Goal: Transaction & Acquisition: Obtain resource

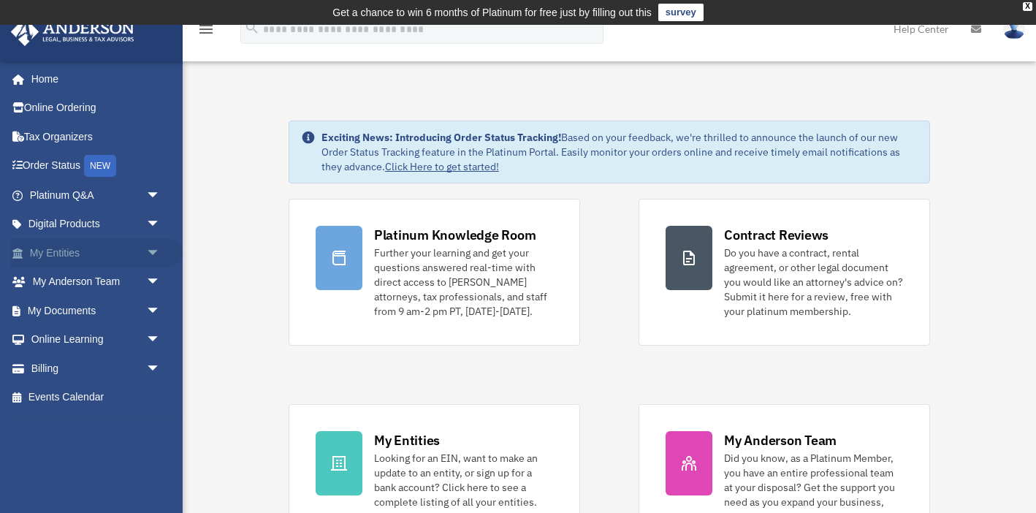
click at [95, 248] on link "My Entities arrow_drop_down" at bounding box center [96, 252] width 172 height 29
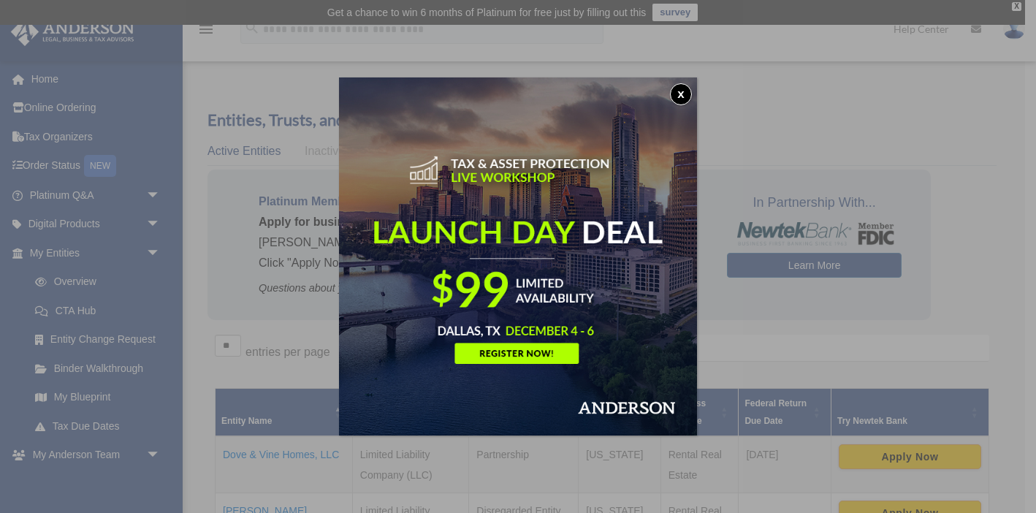
click at [684, 96] on button "x" at bounding box center [681, 94] width 22 height 22
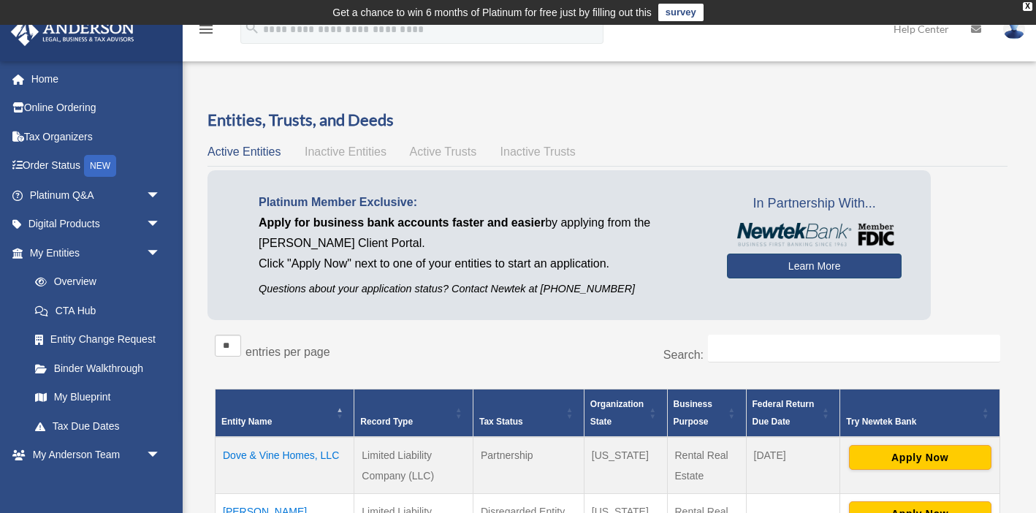
click at [805, 267] on link "Learn More" at bounding box center [814, 266] width 175 height 25
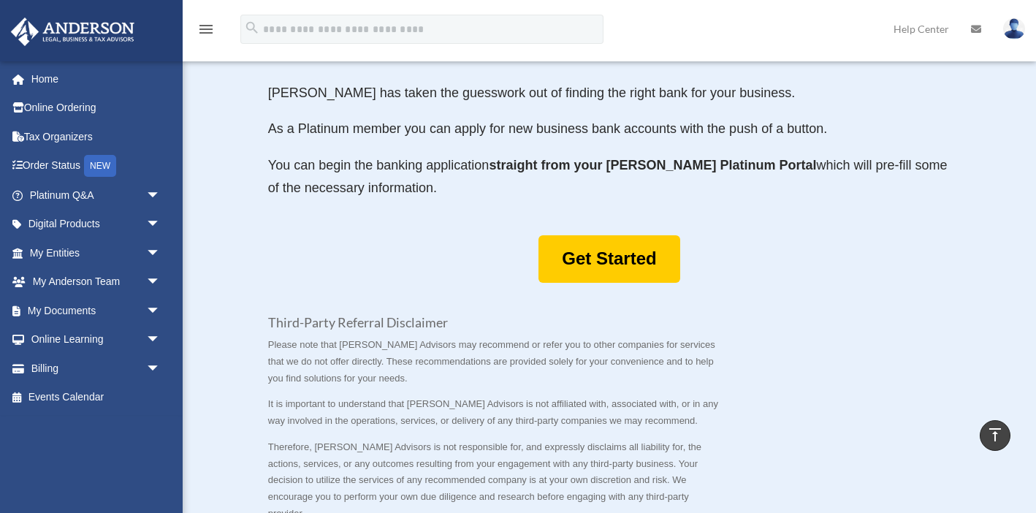
scroll to position [809, 0]
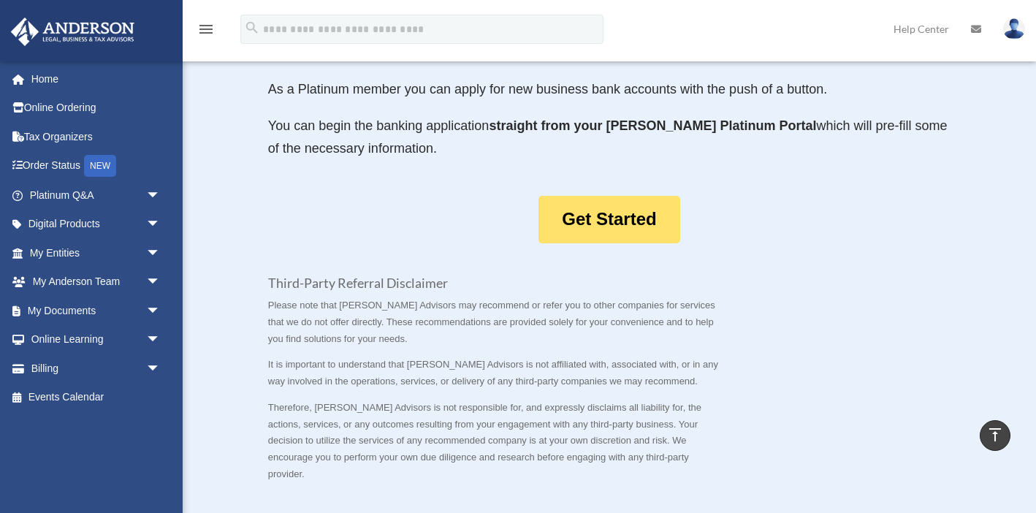
click at [609, 196] on link "Get Started" at bounding box center [608, 219] width 141 height 47
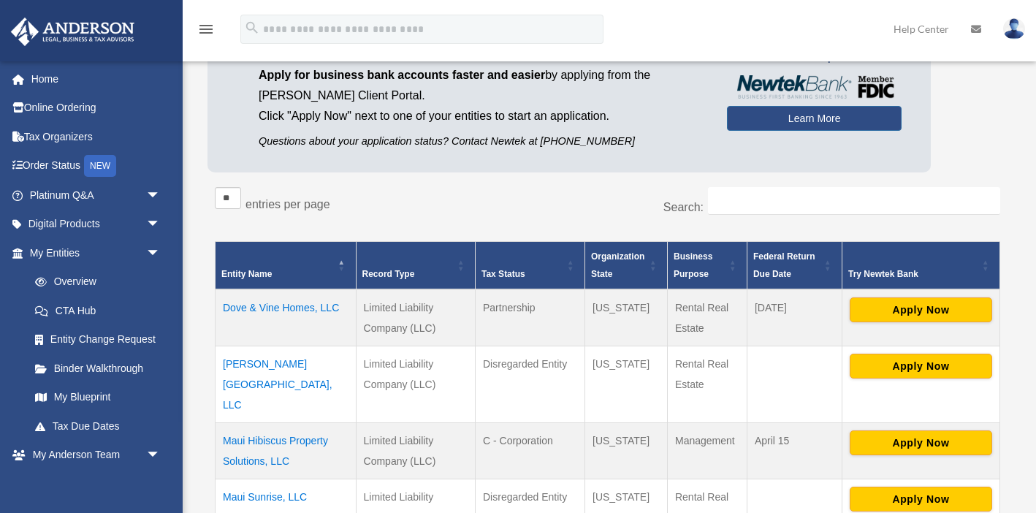
scroll to position [156, 0]
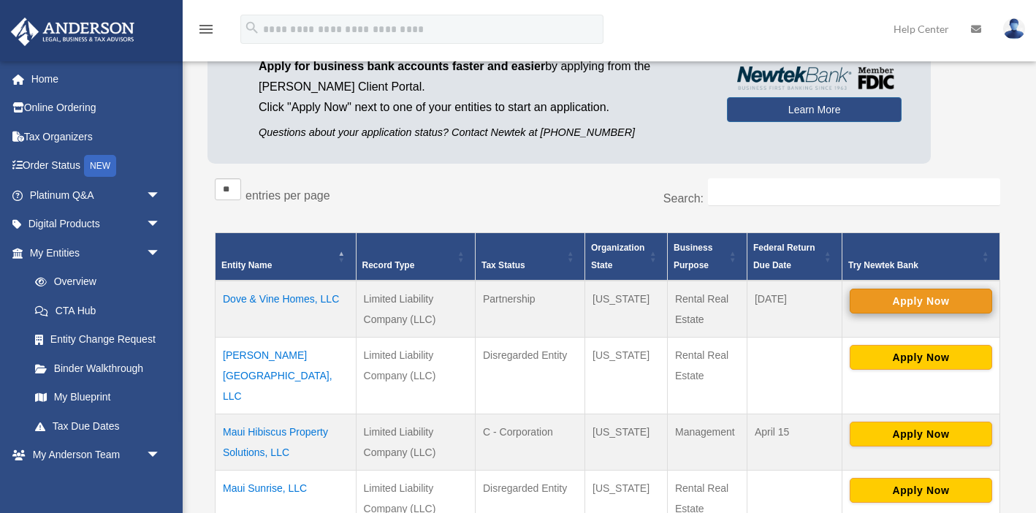
click at [915, 301] on button "Apply Now" at bounding box center [921, 301] width 142 height 25
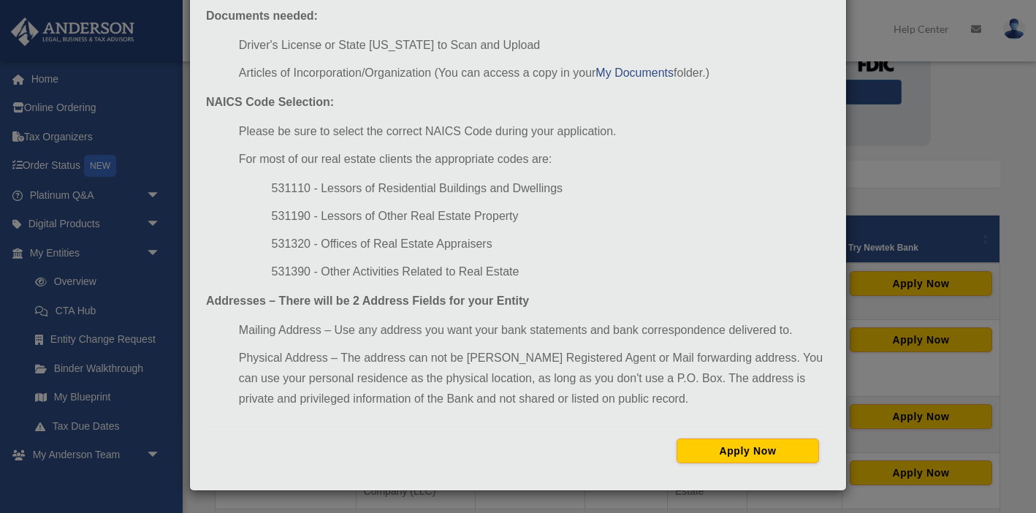
scroll to position [174, 0]
click at [740, 449] on button "Apply Now" at bounding box center [748, 450] width 142 height 25
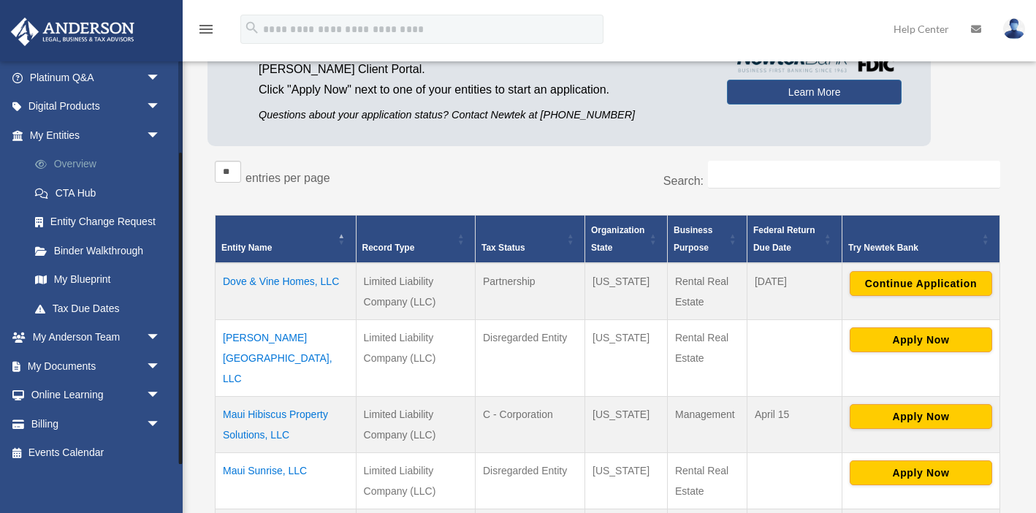
scroll to position [118, 0]
click at [78, 369] on link "My Documents arrow_drop_down" at bounding box center [96, 365] width 172 height 29
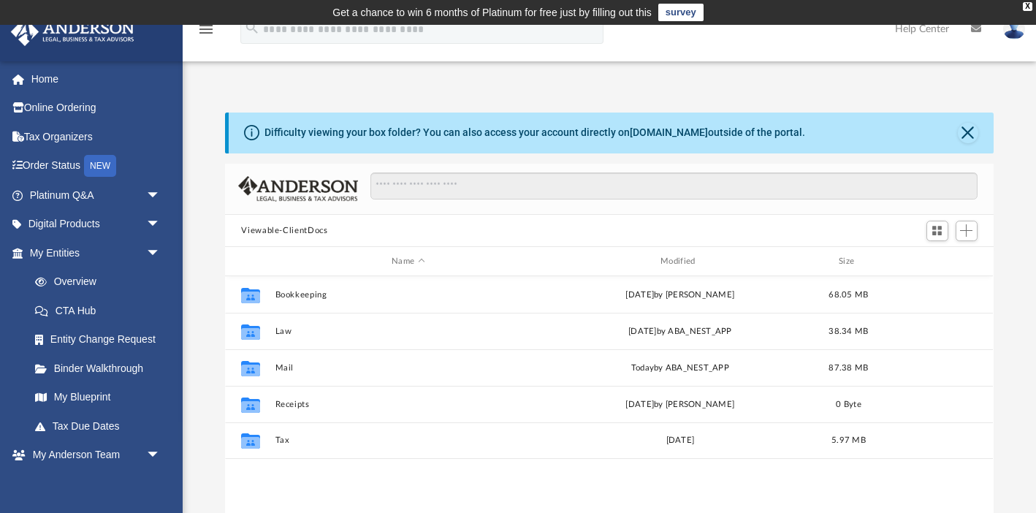
scroll to position [332, 768]
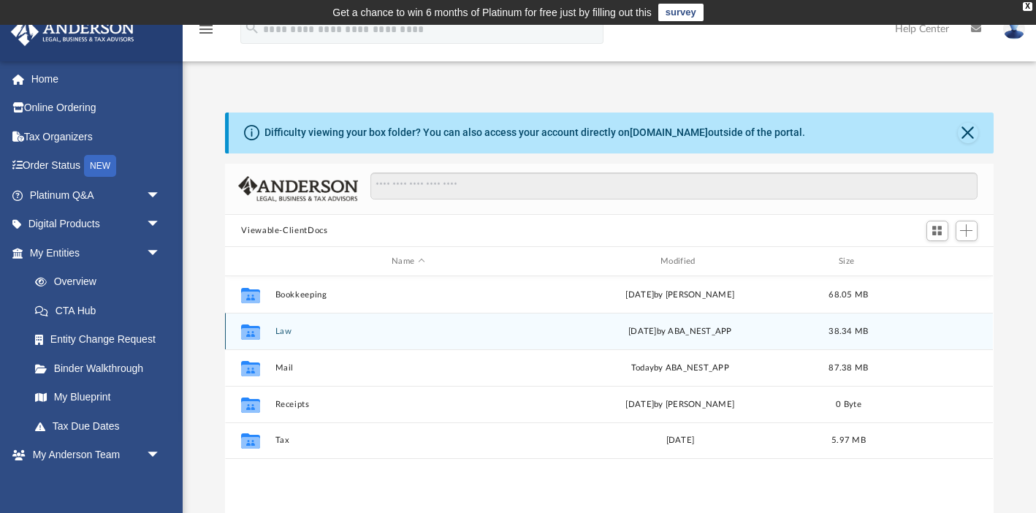
click at [286, 330] on button "Law" at bounding box center [408, 331] width 266 height 9
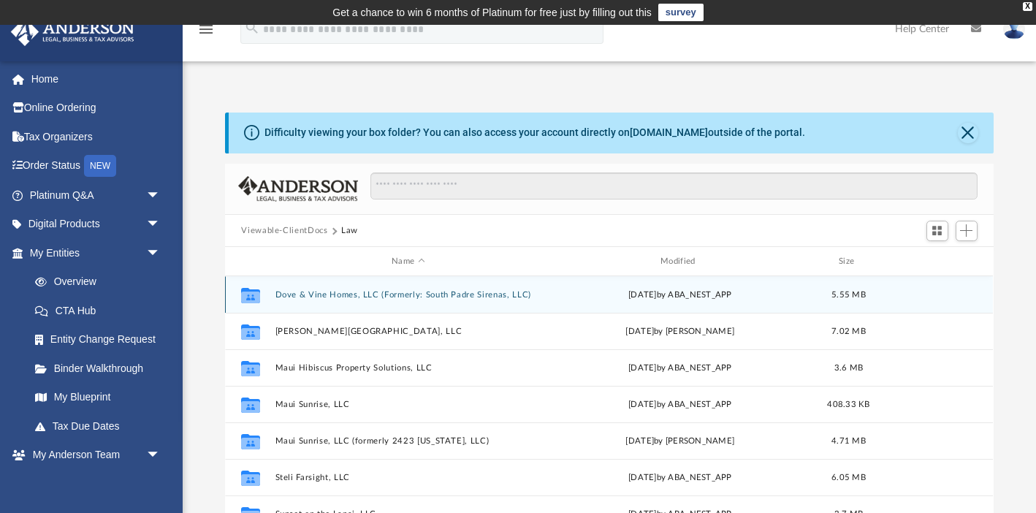
click at [319, 294] on button "Dove & Vine Homes, LLC (Formerly: South Padre Sirenas, LLC)" at bounding box center [408, 294] width 266 height 9
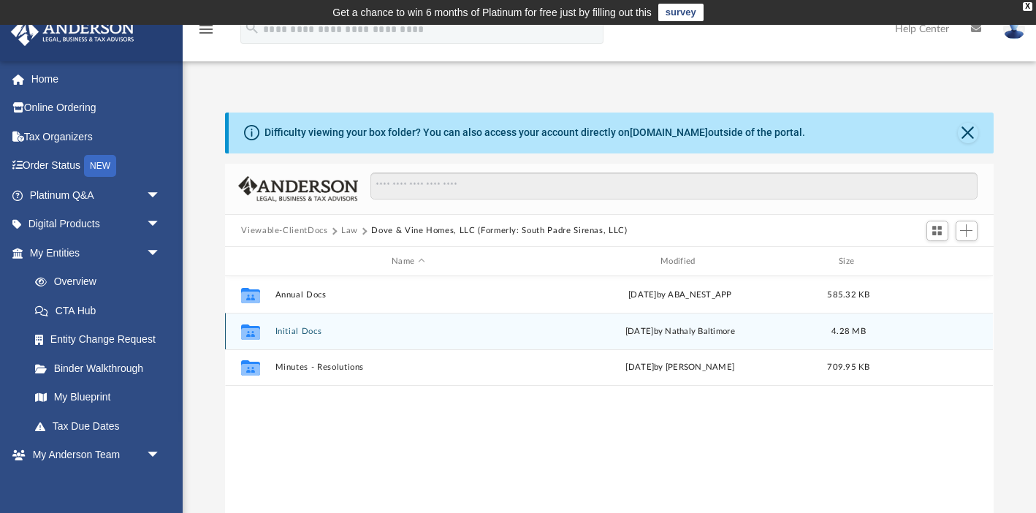
click at [306, 332] on button "Initial Docs" at bounding box center [408, 331] width 266 height 9
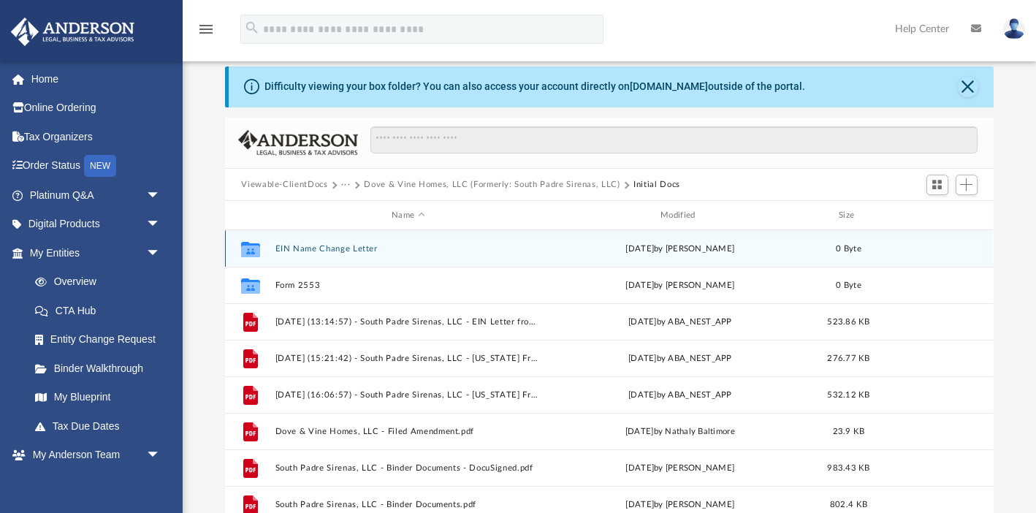
scroll to position [0, 0]
click at [311, 251] on button "EIN Name Change Letter" at bounding box center [408, 248] width 266 height 9
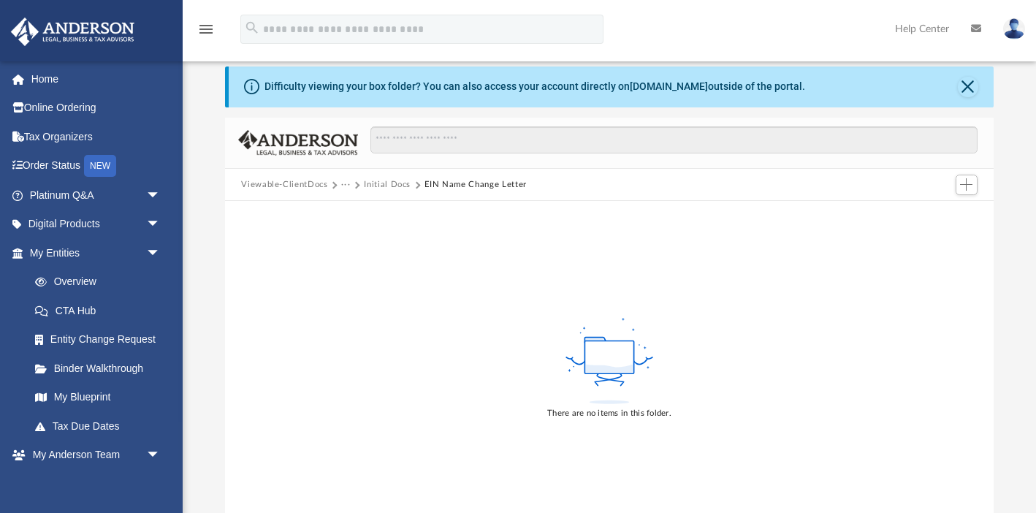
click at [396, 186] on button "Initial Docs" at bounding box center [387, 184] width 47 height 13
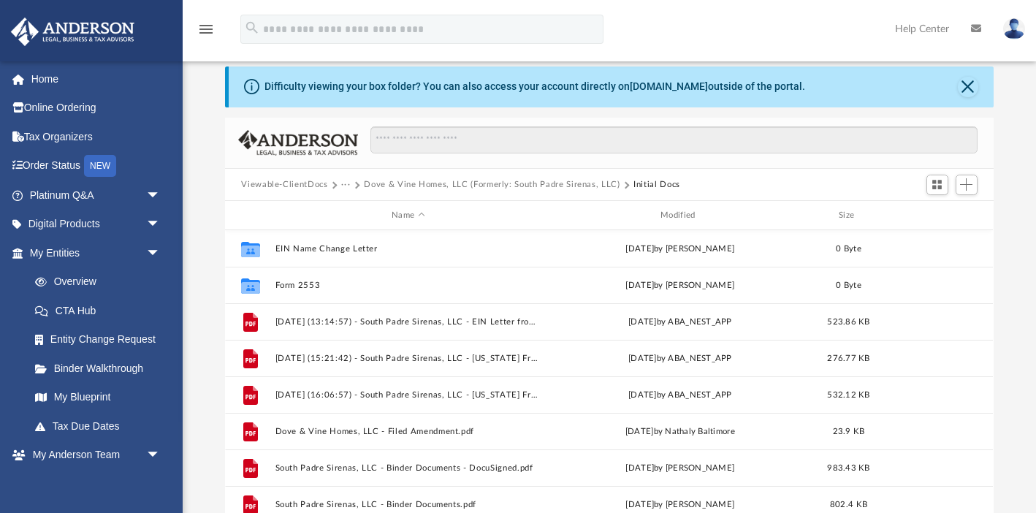
scroll to position [332, 768]
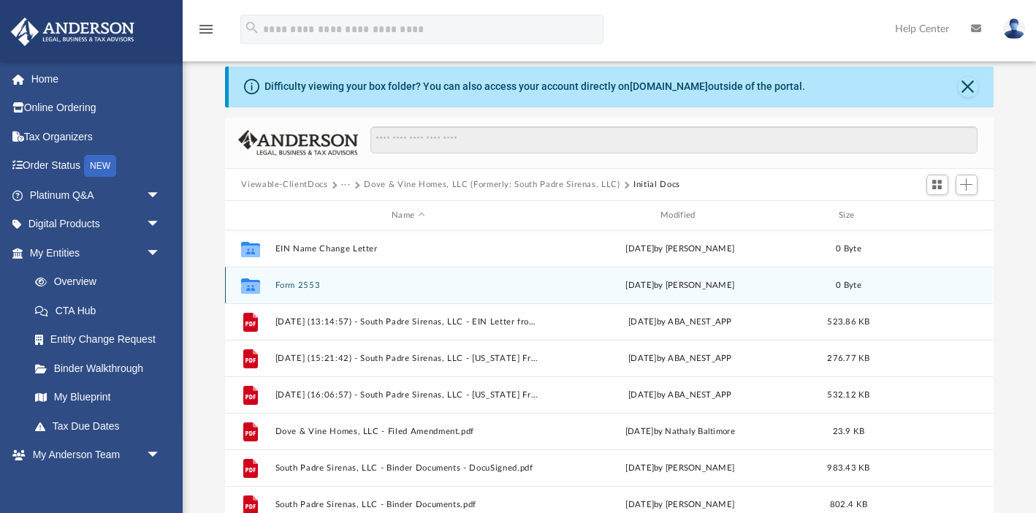
click at [297, 284] on button "Form 2553" at bounding box center [408, 285] width 266 height 9
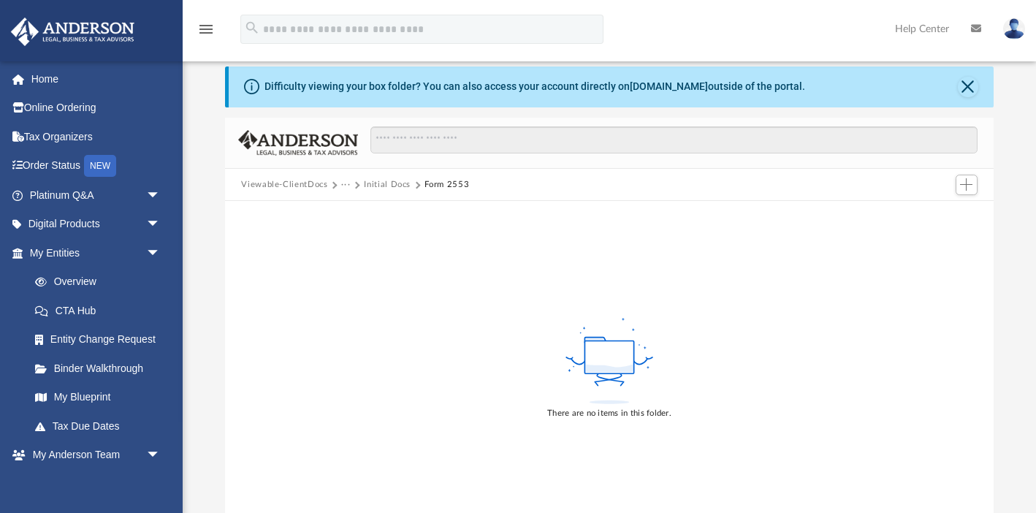
click at [382, 185] on button "Initial Docs" at bounding box center [387, 184] width 47 height 13
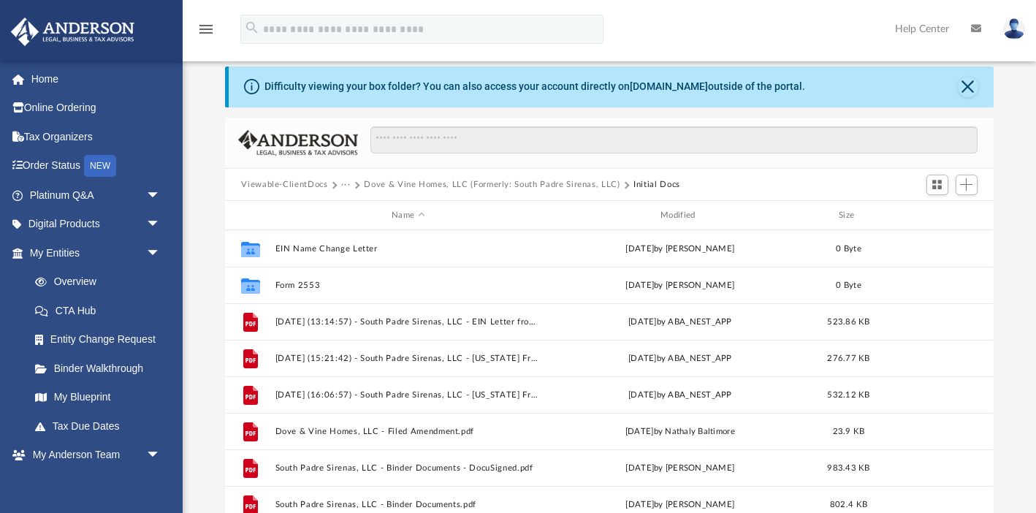
scroll to position [1, 1]
click at [412, 186] on button "Dove & Vine Homes, LLC (Formerly: South Padre Sirenas, LLC)" at bounding box center [492, 184] width 256 height 13
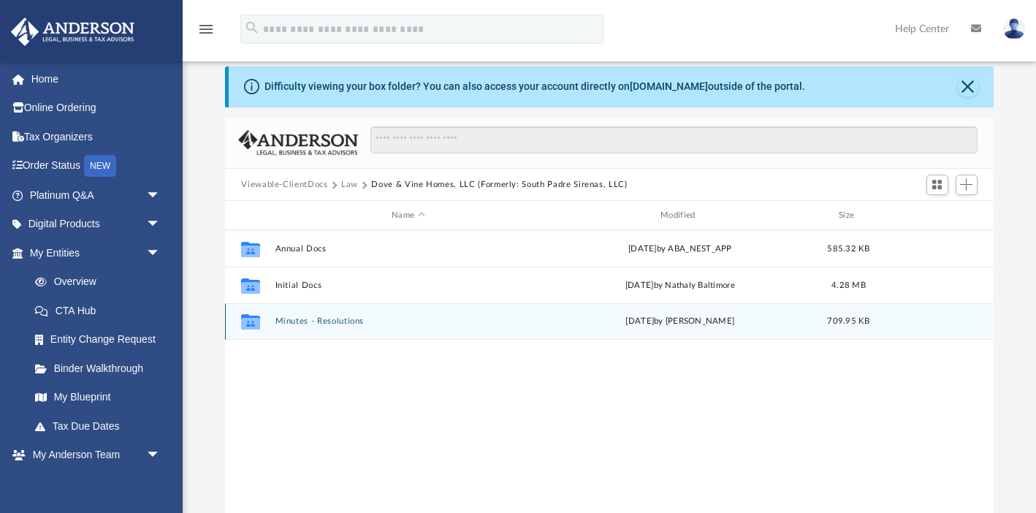
click at [316, 320] on button "Minutes - Resolutions" at bounding box center [408, 321] width 266 height 9
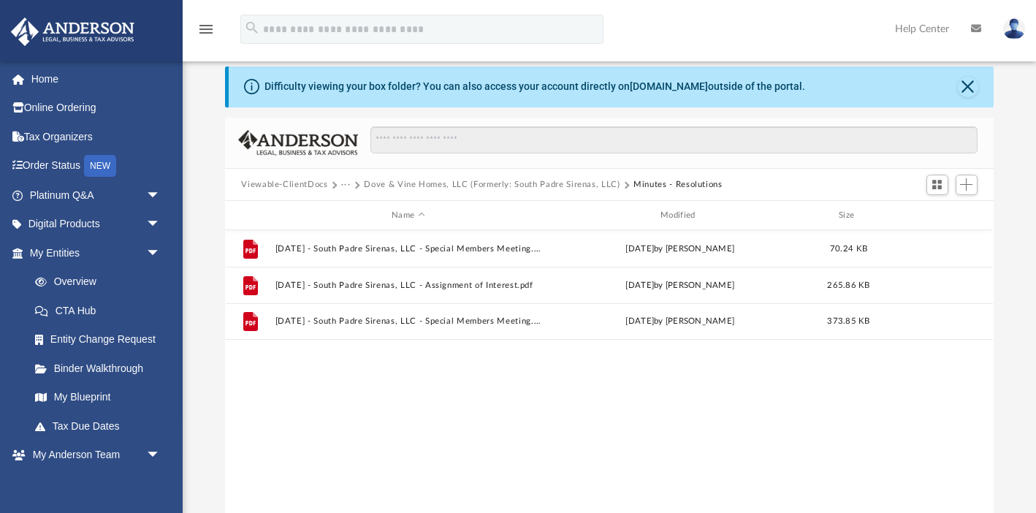
click at [504, 186] on button "Dove & Vine Homes, LLC (Formerly: South Padre Sirenas, LLC)" at bounding box center [492, 184] width 256 height 13
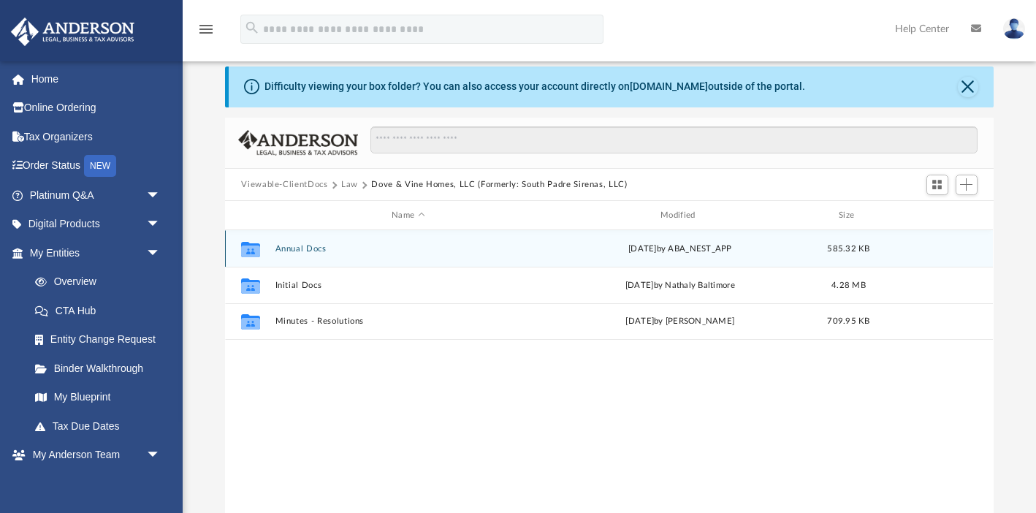
click at [298, 248] on button "Annual Docs" at bounding box center [408, 248] width 266 height 9
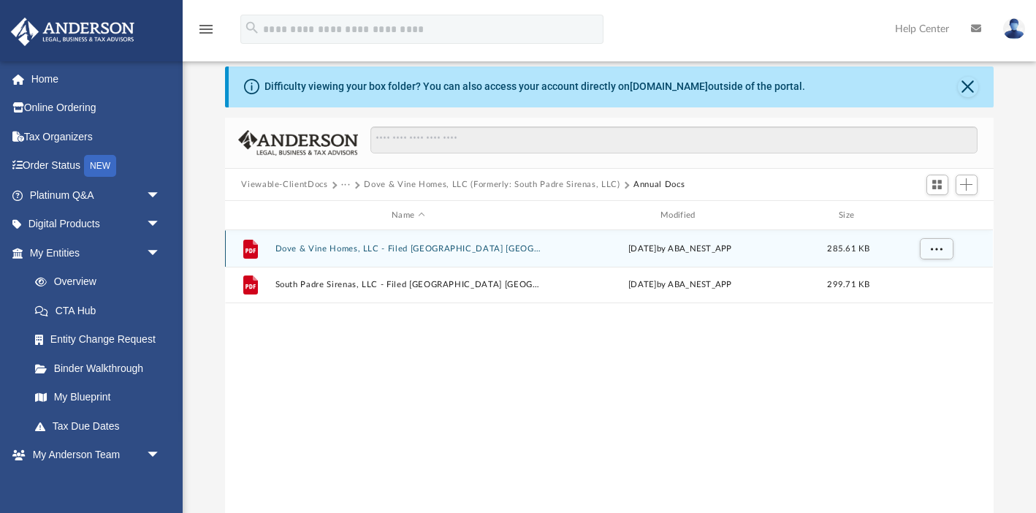
click at [298, 248] on button "Dove & Vine Homes, LLC - Filed TX PIR TX 2025 Latest Version.pdf" at bounding box center [408, 248] width 266 height 9
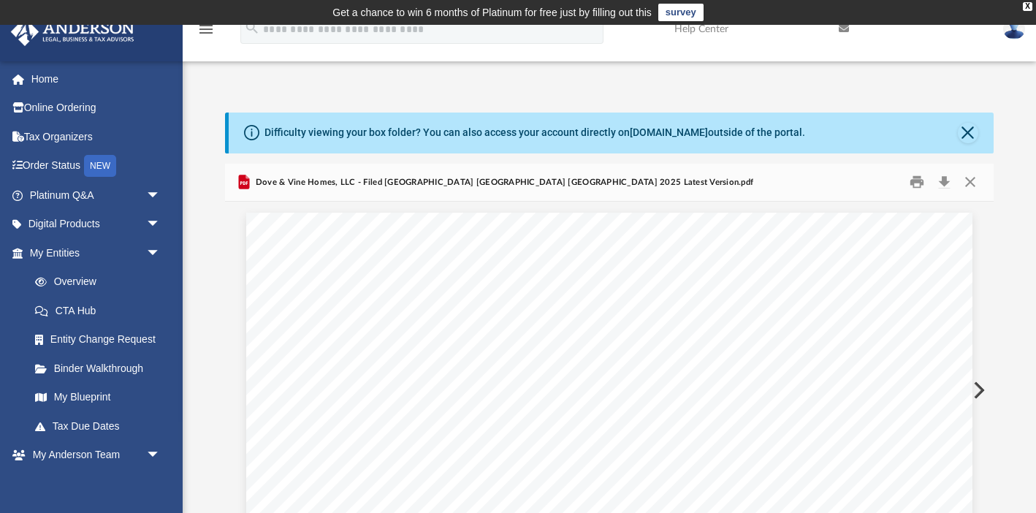
scroll to position [0, 0]
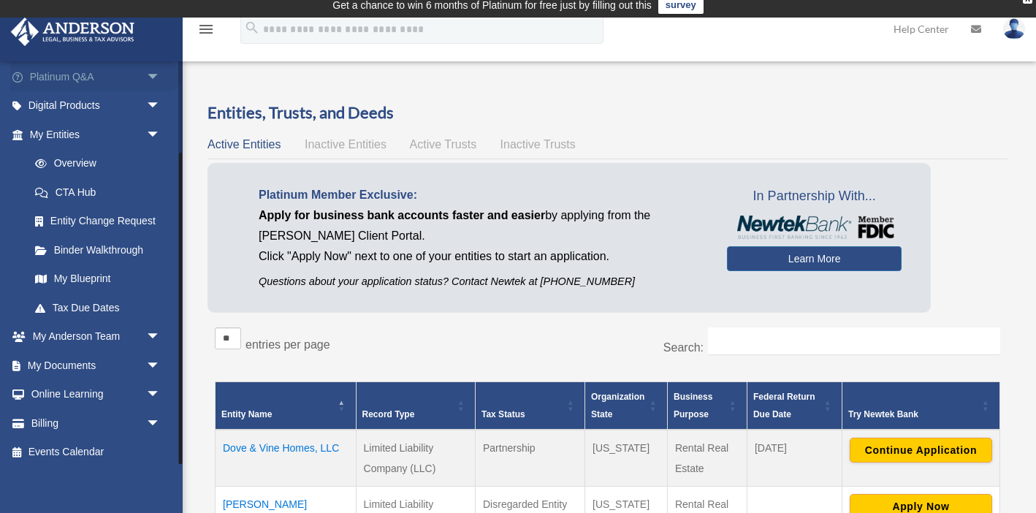
scroll to position [118, 0]
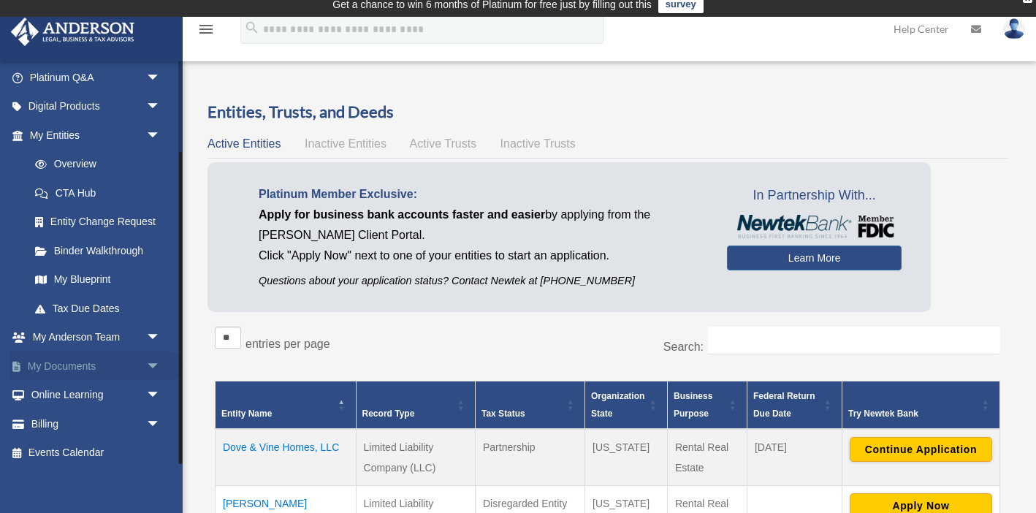
click at [83, 360] on link "My Documents arrow_drop_down" at bounding box center [96, 365] width 172 height 29
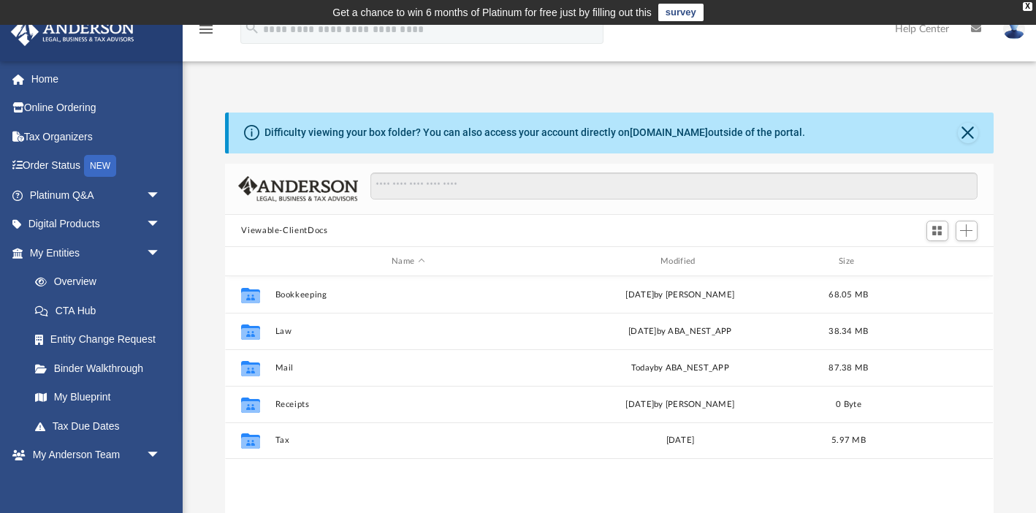
scroll to position [332, 768]
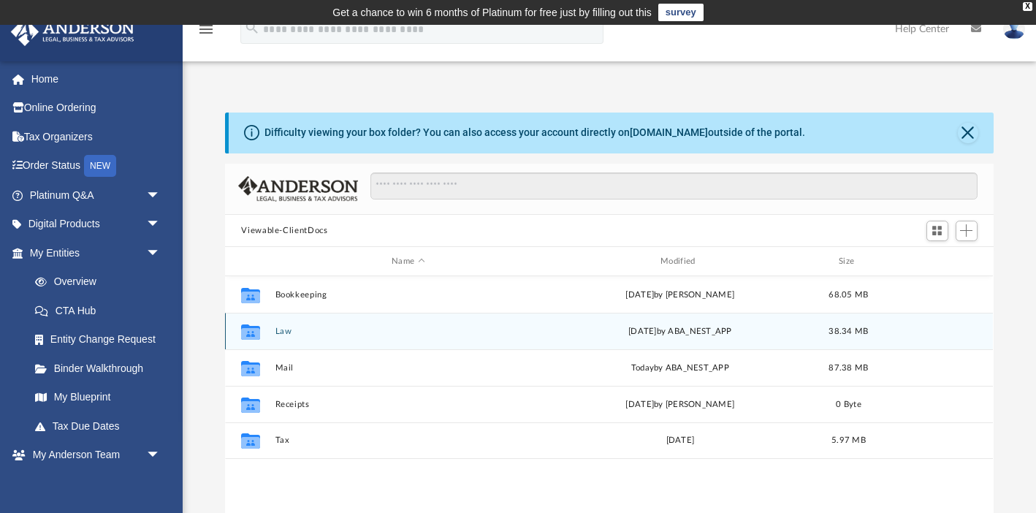
click at [286, 333] on button "Law" at bounding box center [408, 331] width 266 height 9
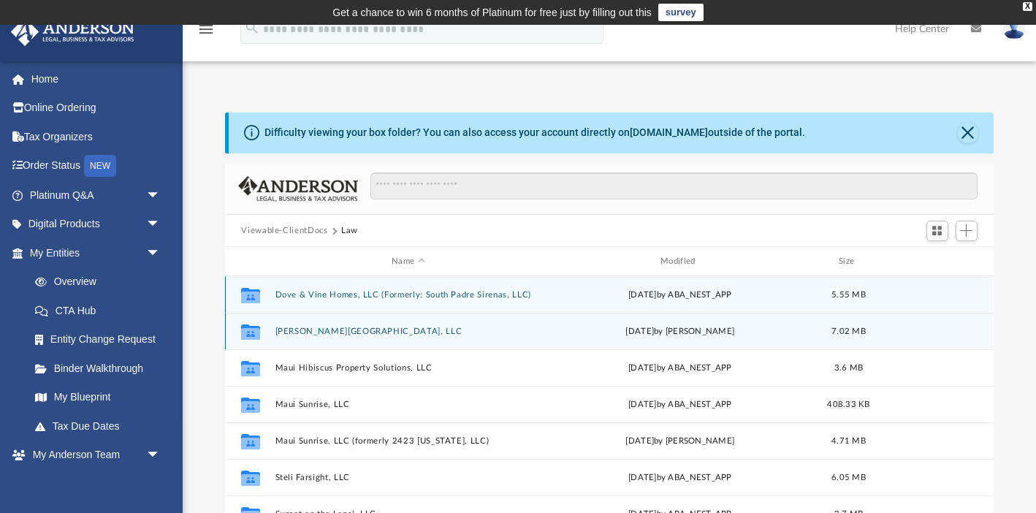
scroll to position [0, 0]
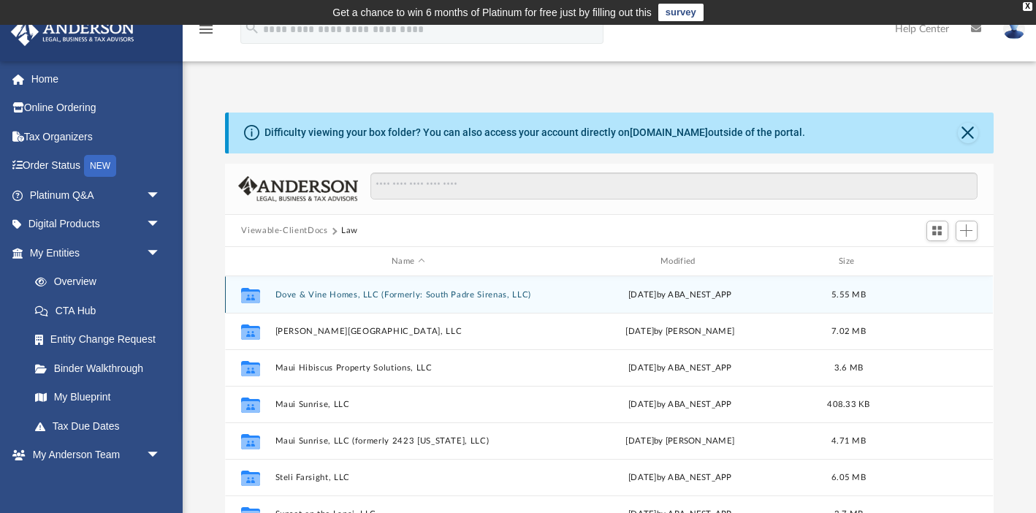
click at [333, 297] on button "Dove & Vine Homes, LLC (Formerly: South Padre Sirenas, LLC)" at bounding box center [408, 294] width 266 height 9
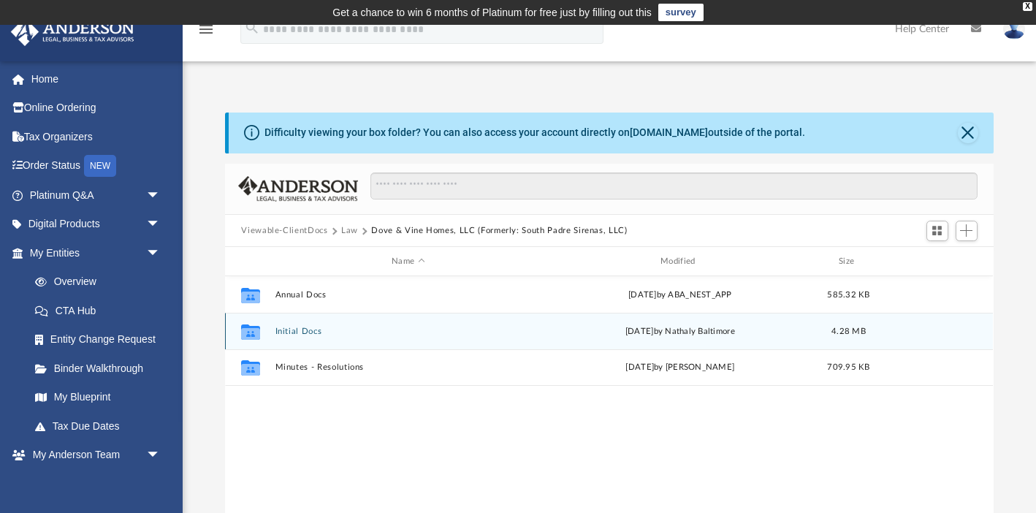
click at [311, 331] on button "Initial Docs" at bounding box center [408, 331] width 266 height 9
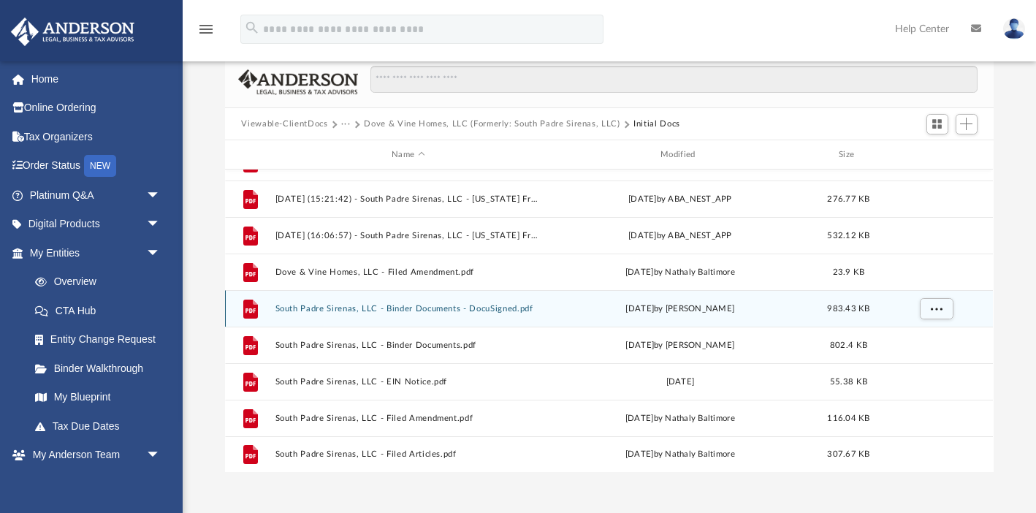
scroll to position [113, 0]
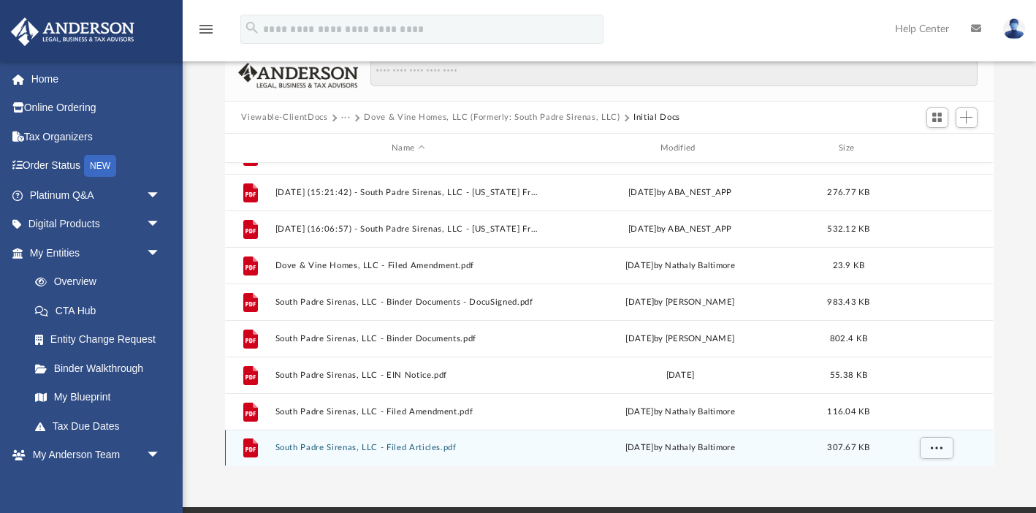
click at [326, 451] on button "South Padre Sirenas, LLC - Filed Articles.pdf" at bounding box center [408, 447] width 266 height 9
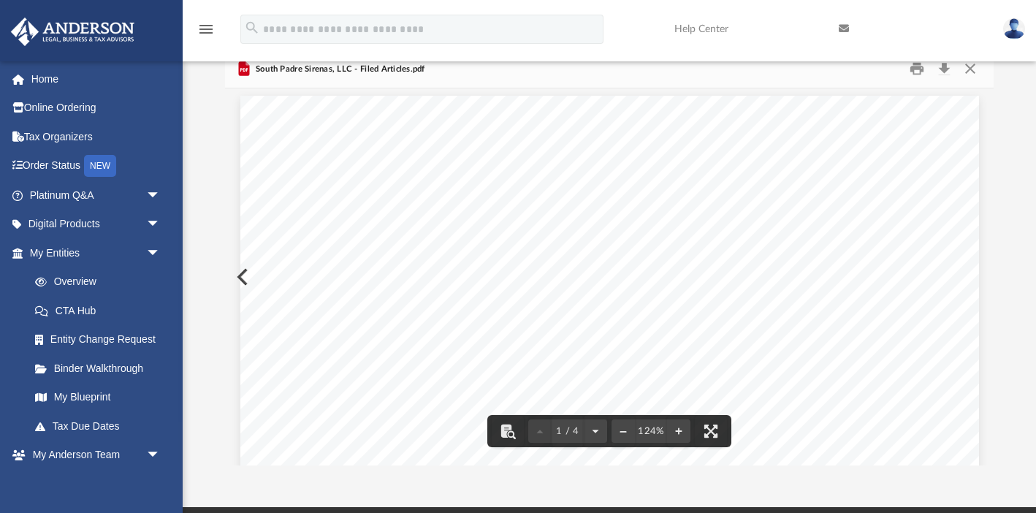
scroll to position [0, 0]
click at [945, 69] on button "Download" at bounding box center [945, 69] width 26 height 23
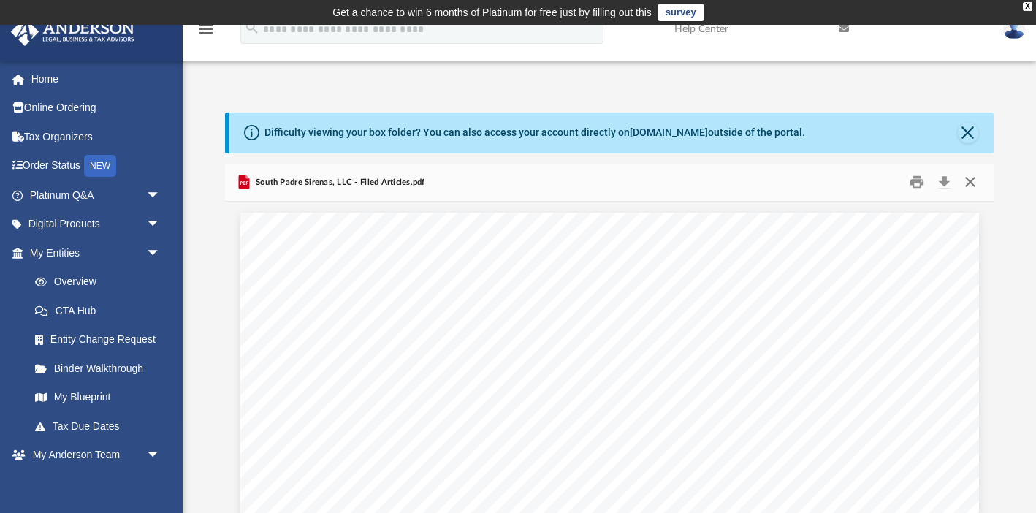
click at [972, 183] on button "Close" at bounding box center [970, 182] width 26 height 23
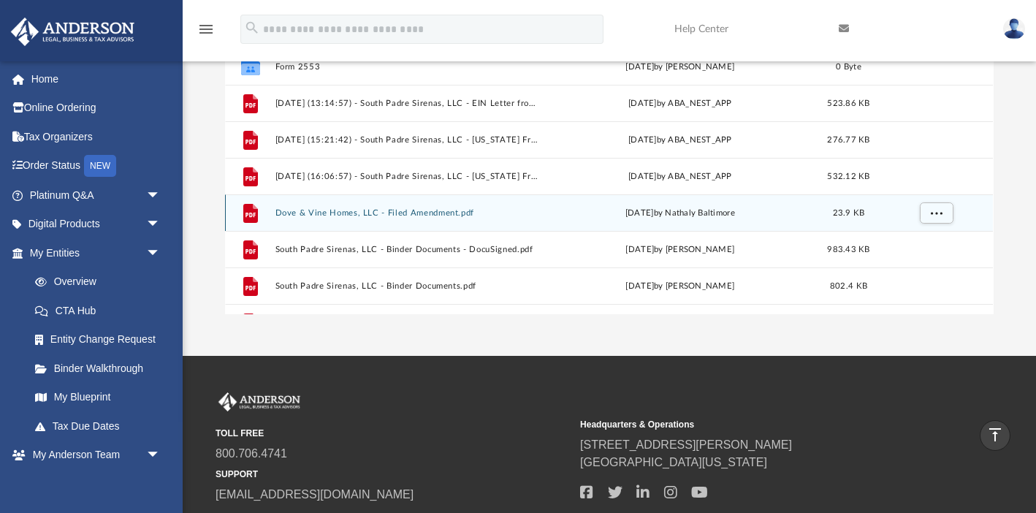
scroll to position [258, 0]
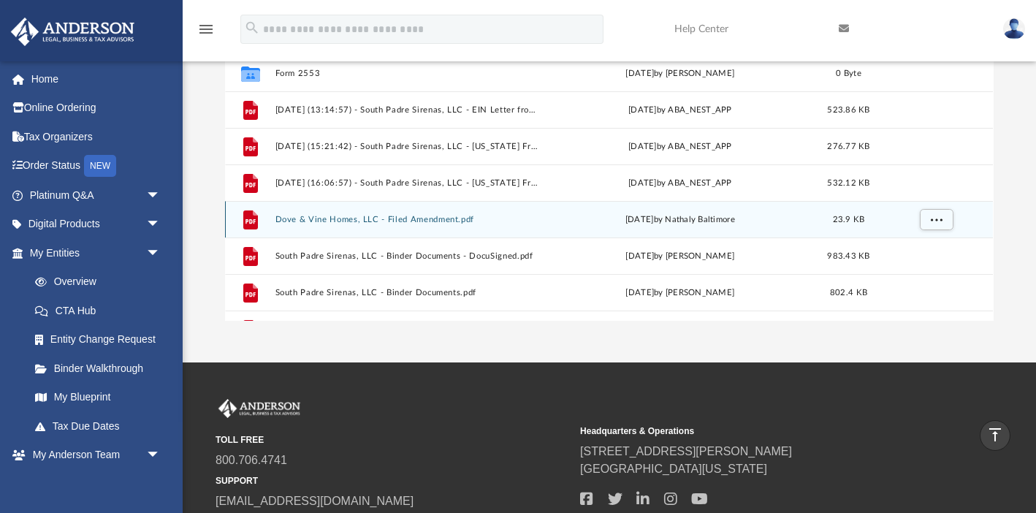
click at [420, 221] on button "Dove & Vine Homes, LLC - Filed Amendment.pdf" at bounding box center [408, 219] width 266 height 9
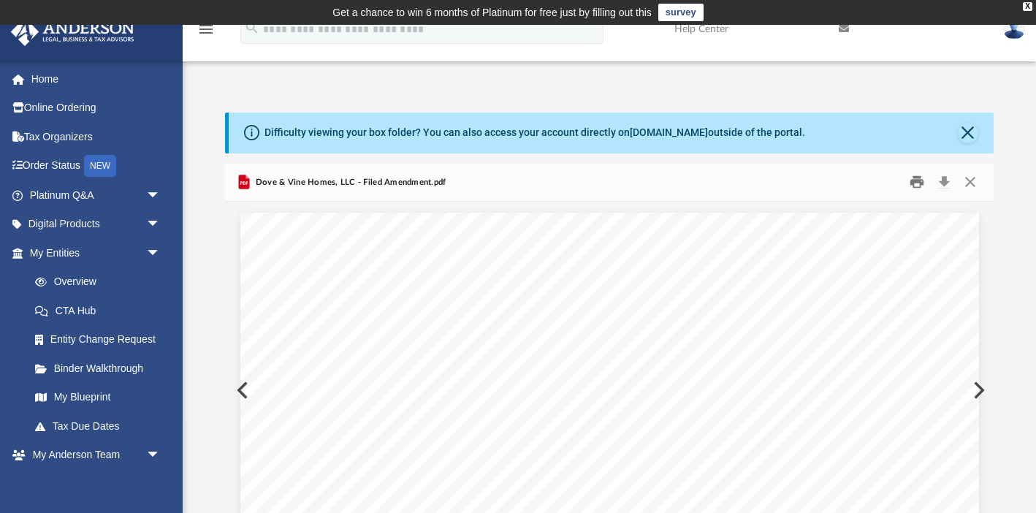
scroll to position [0, 0]
click at [942, 178] on button "Download" at bounding box center [945, 182] width 26 height 23
